Goal: Information Seeking & Learning: Check status

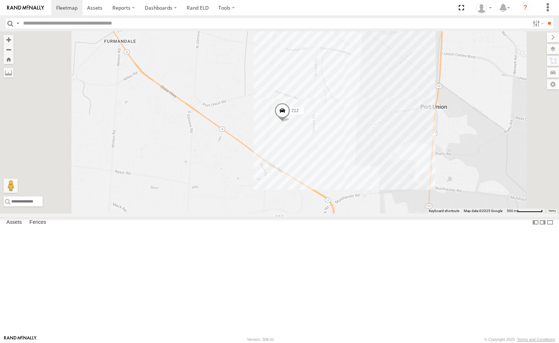
click at [0, 0] on div "4036" at bounding box center [0, 0] width 0 height 0
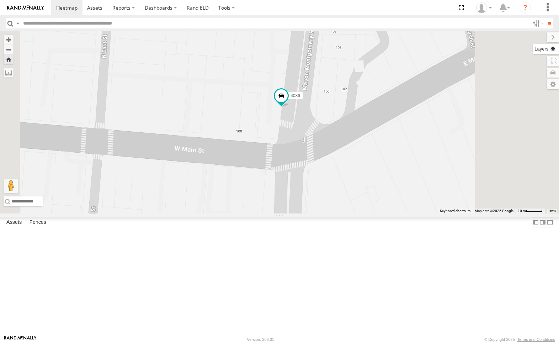
click at [551, 49] on label at bounding box center [546, 49] width 26 height 10
click at [0, 0] on span "Overlays" at bounding box center [0, 0] width 0 height 0
click at [0, 0] on span "Basemaps" at bounding box center [0, 0] width 0 height 0
click at [0, 0] on span "Satellite + Roadmap" at bounding box center [0, 0] width 0 height 0
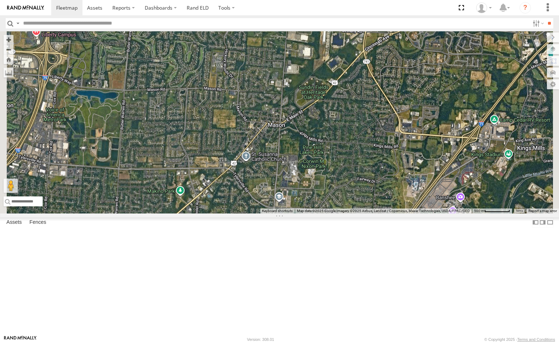
click at [0, 0] on span "Traffic" at bounding box center [0, 0] width 0 height 0
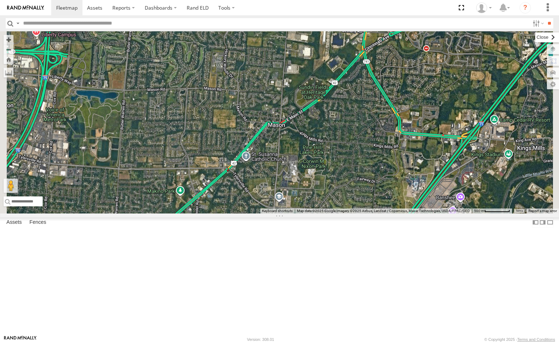
click at [535, 38] on label at bounding box center [547, 37] width 24 height 10
click at [0, 0] on div "4036" at bounding box center [0, 0] width 0 height 0
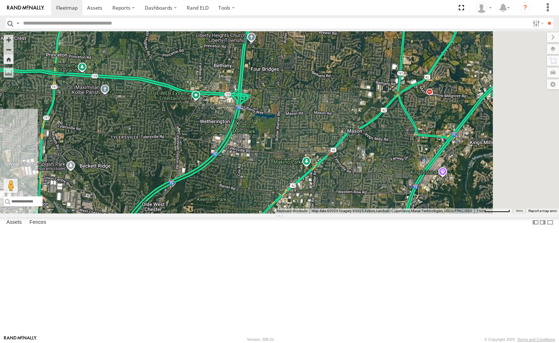
drag, startPoint x: 442, startPoint y: 94, endPoint x: 320, endPoint y: 189, distance: 155.0
click at [320, 189] on div "4036" at bounding box center [279, 122] width 559 height 182
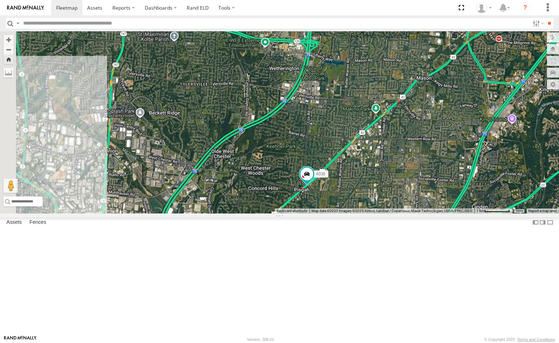
drag, startPoint x: 302, startPoint y: 196, endPoint x: 369, endPoint y: 144, distance: 85.1
click at [369, 144] on div "4036" at bounding box center [279, 122] width 559 height 182
click at [0, 0] on div "All Assets" at bounding box center [0, 0] width 0 height 0
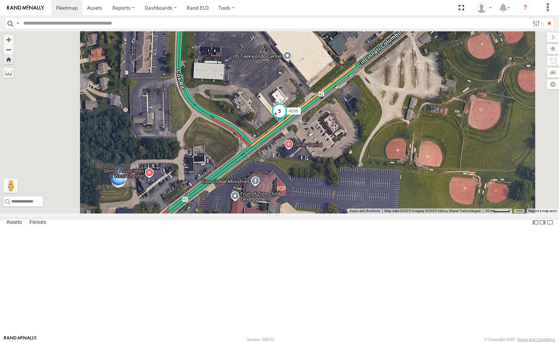
click at [286, 118] on span at bounding box center [279, 111] width 13 height 13
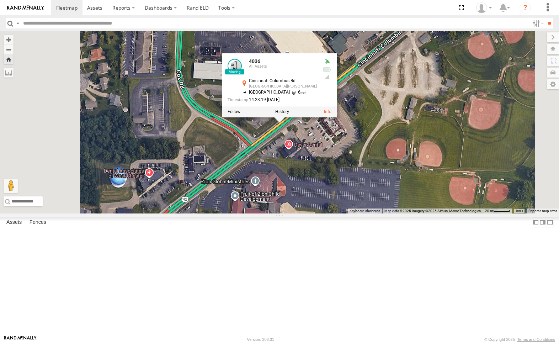
click at [471, 187] on div "4036 4036 All Assets Cincinnati Columbus Rd West Chester 39.31998 , -84.3665 So…" at bounding box center [279, 122] width 559 height 182
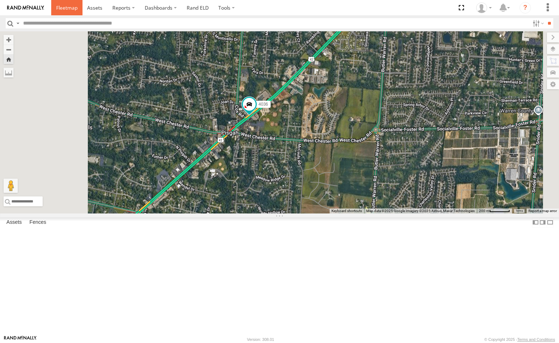
click at [66, 8] on span at bounding box center [66, 7] width 21 height 7
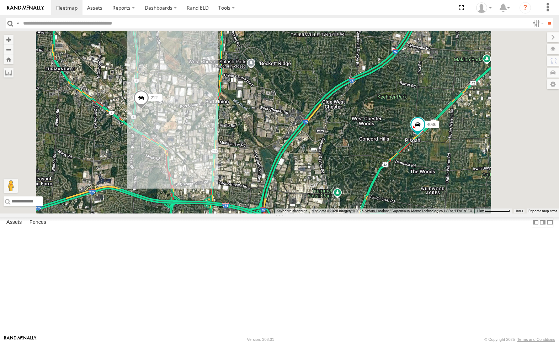
click at [0, 0] on div "4036" at bounding box center [0, 0] width 0 height 0
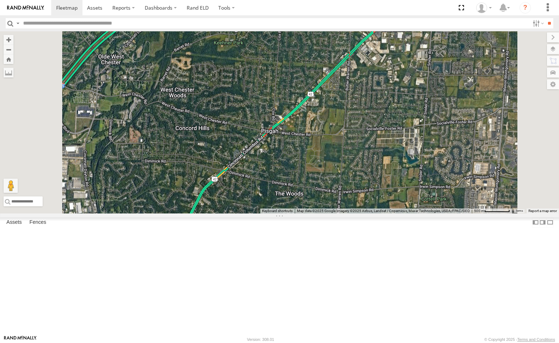
click at [0, 0] on div "4036 All Assets" at bounding box center [0, 0] width 0 height 0
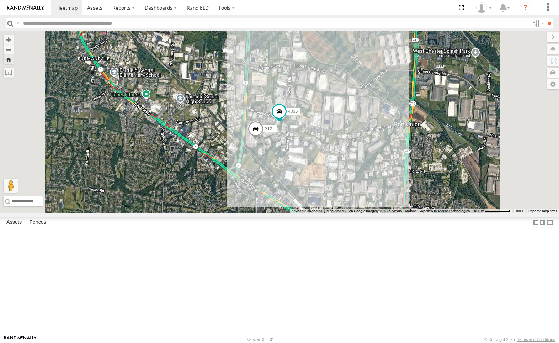
click at [0, 0] on div "4036 All Assets" at bounding box center [0, 0] width 0 height 0
